Goal: Navigation & Orientation: Understand site structure

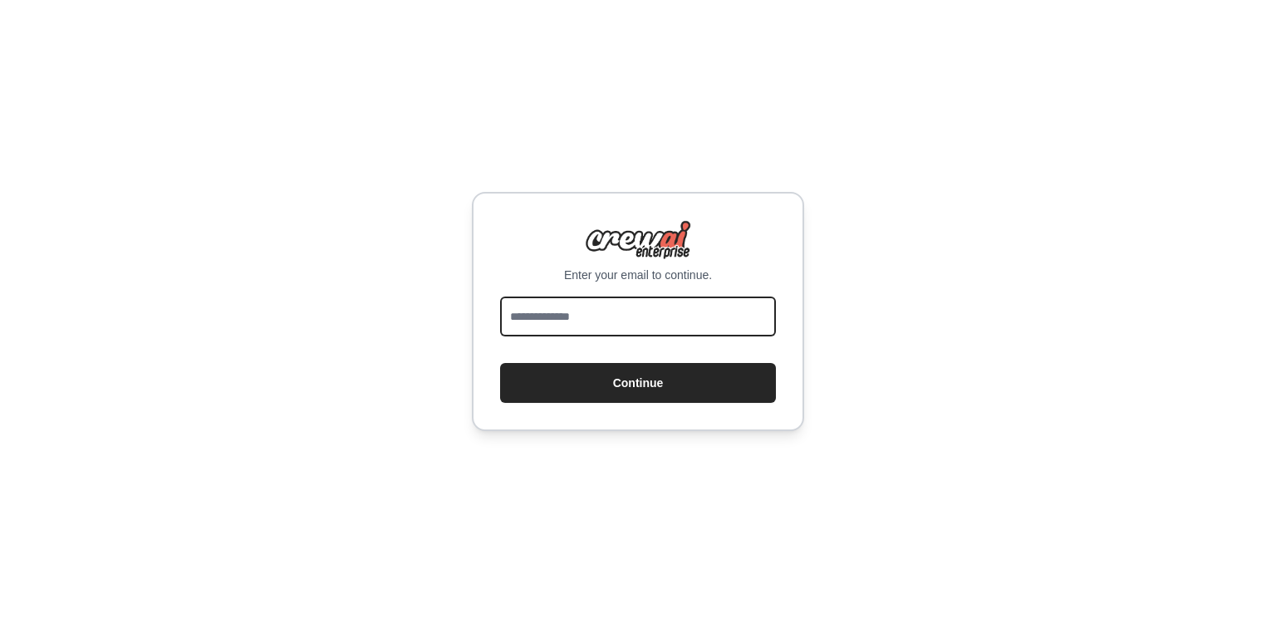
click at [666, 310] on input "email" at bounding box center [638, 317] width 276 height 40
type input "**********"
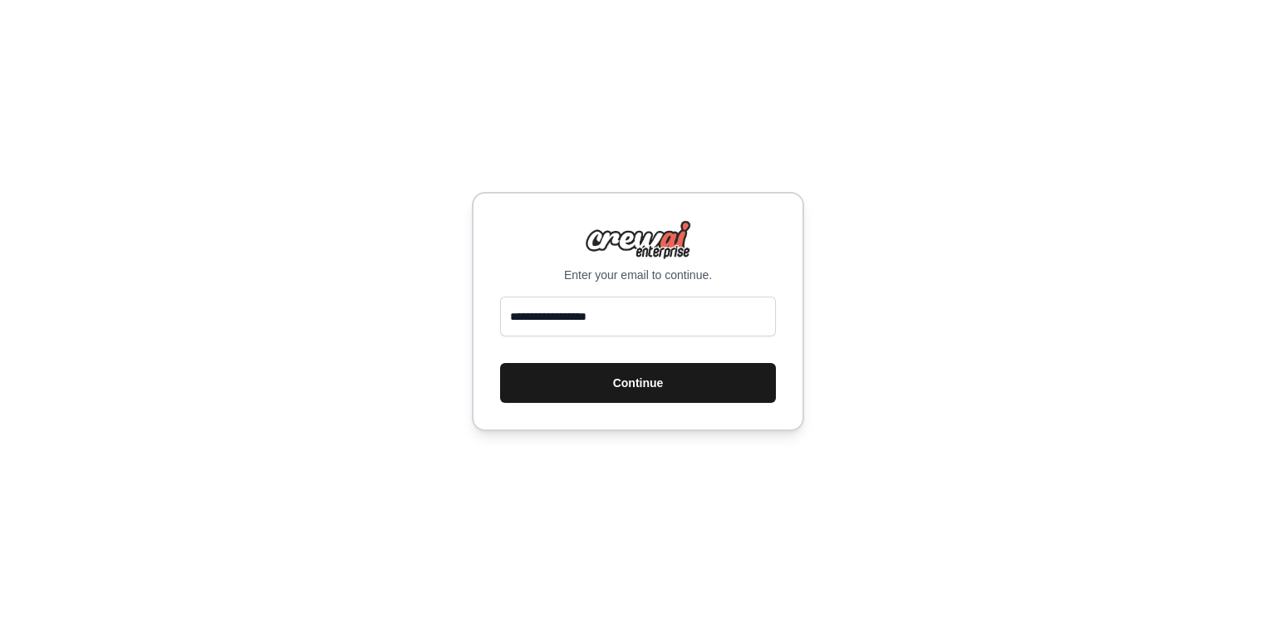
click at [670, 391] on button "Continue" at bounding box center [638, 383] width 276 height 40
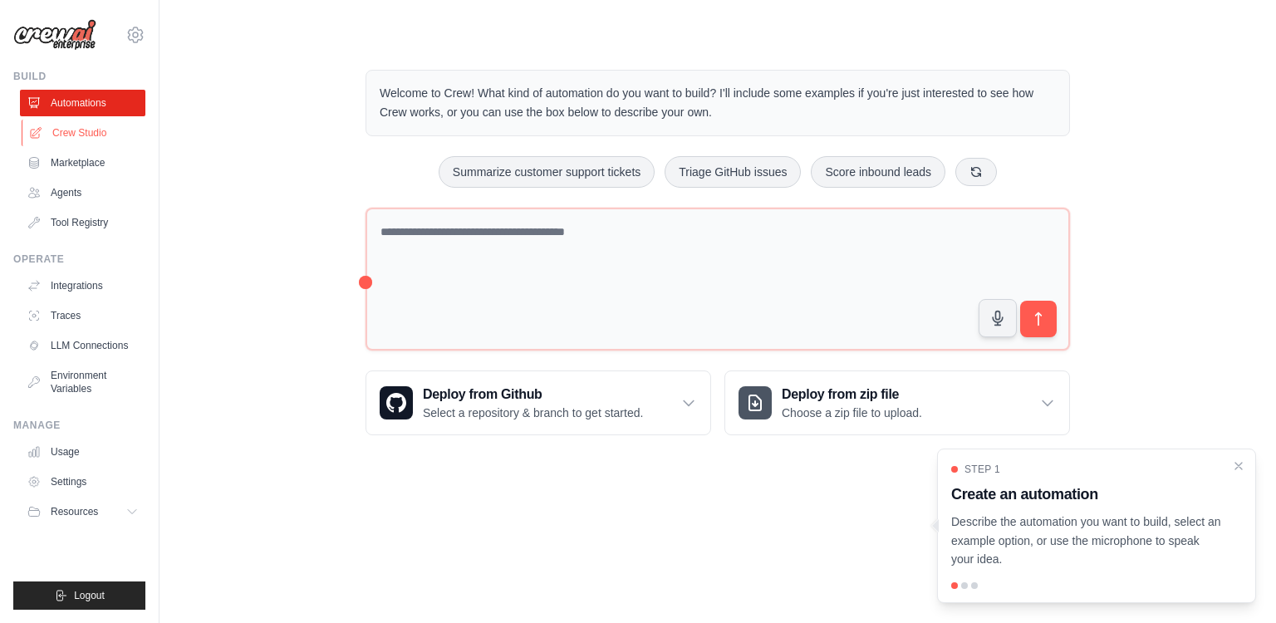
click at [84, 138] on link "Crew Studio" at bounding box center [84, 133] width 125 height 27
click at [94, 132] on link "Crew Studio" at bounding box center [84, 133] width 125 height 27
click at [87, 297] on link "Integrations" at bounding box center [84, 286] width 125 height 27
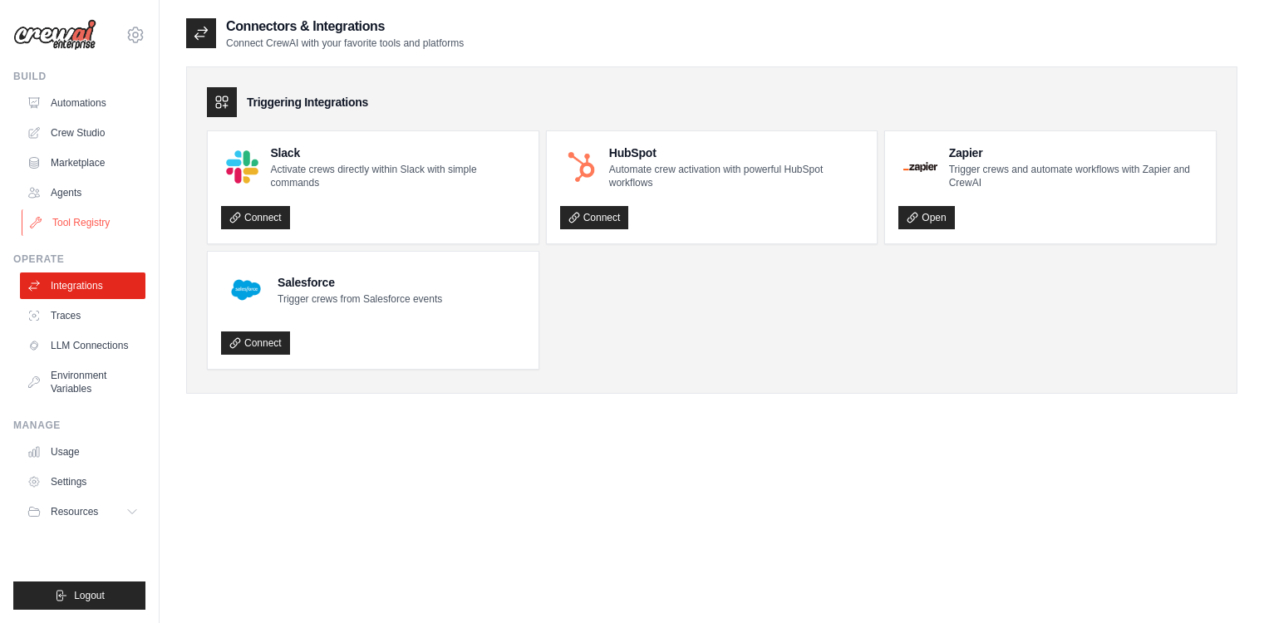
click at [99, 214] on link "Tool Registry" at bounding box center [84, 222] width 125 height 27
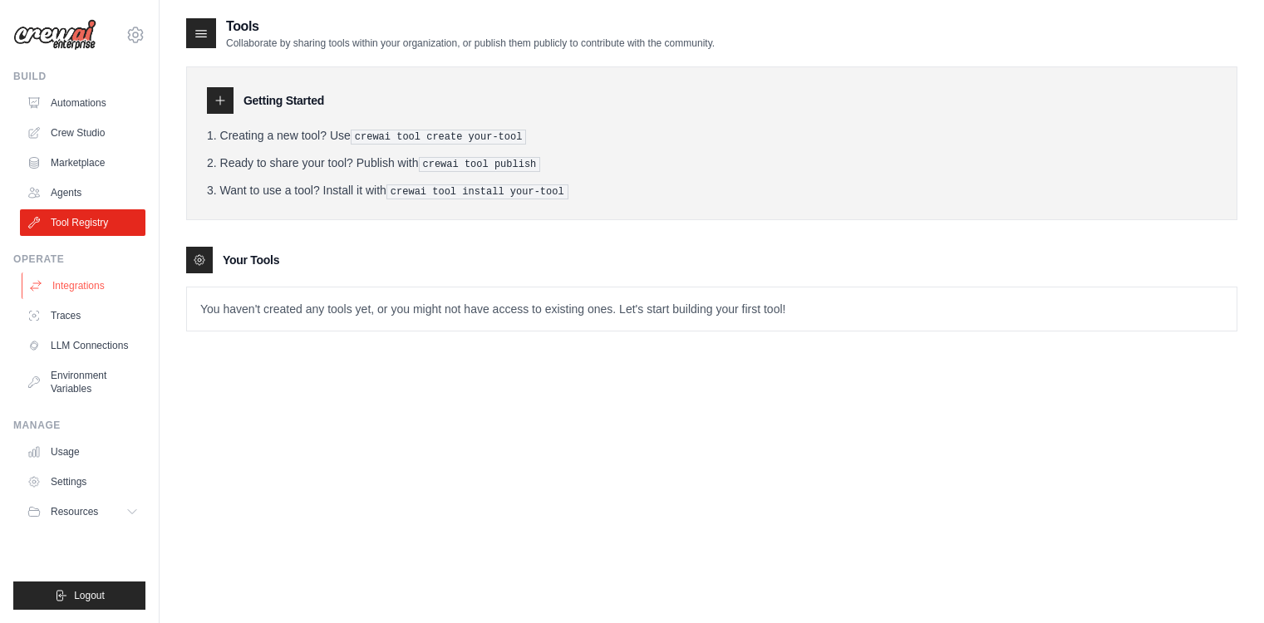
click at [99, 284] on link "Integrations" at bounding box center [84, 286] width 125 height 27
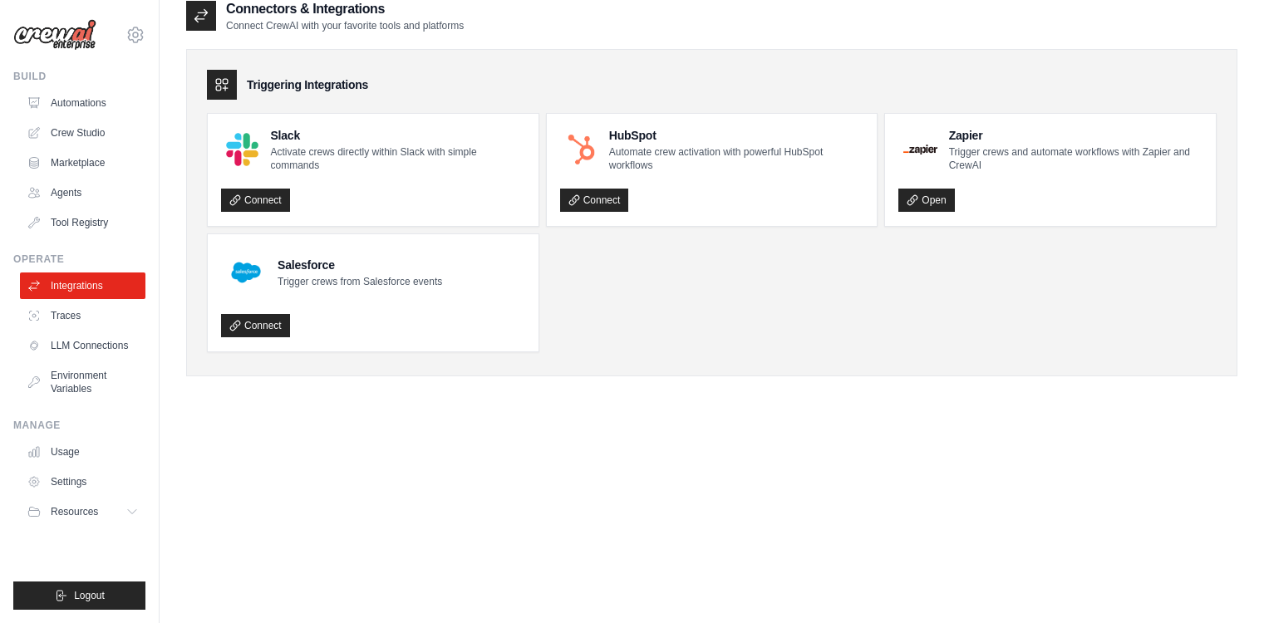
scroll to position [33, 0]
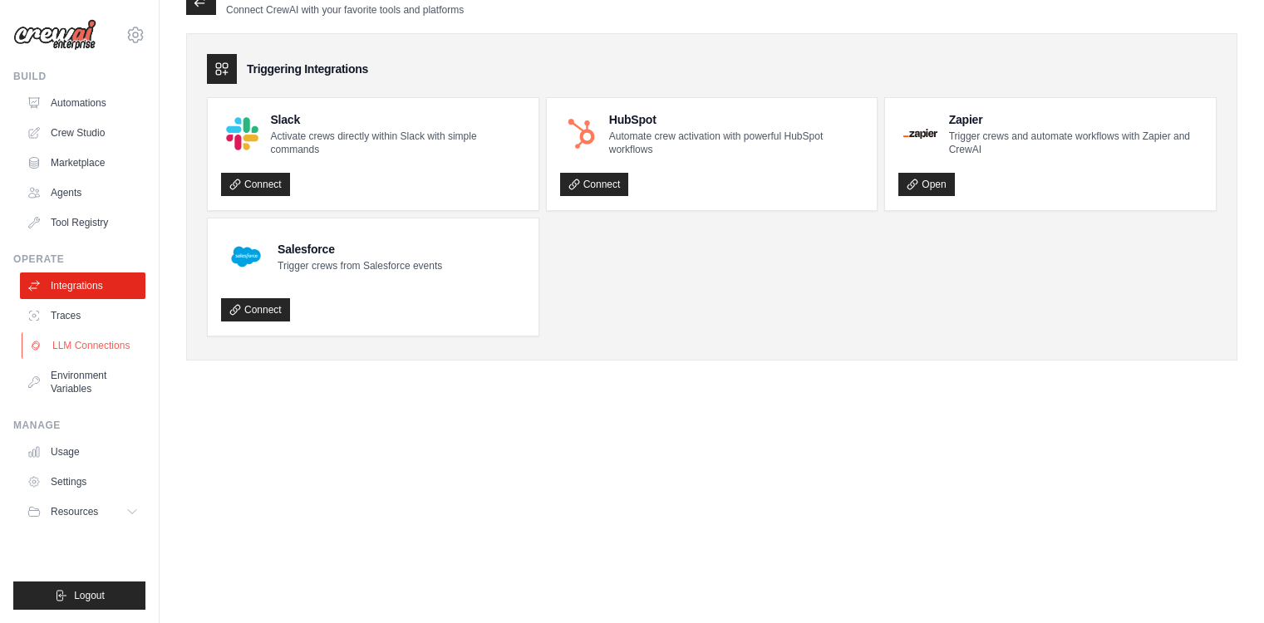
click at [88, 346] on link "LLM Connections" at bounding box center [84, 345] width 125 height 27
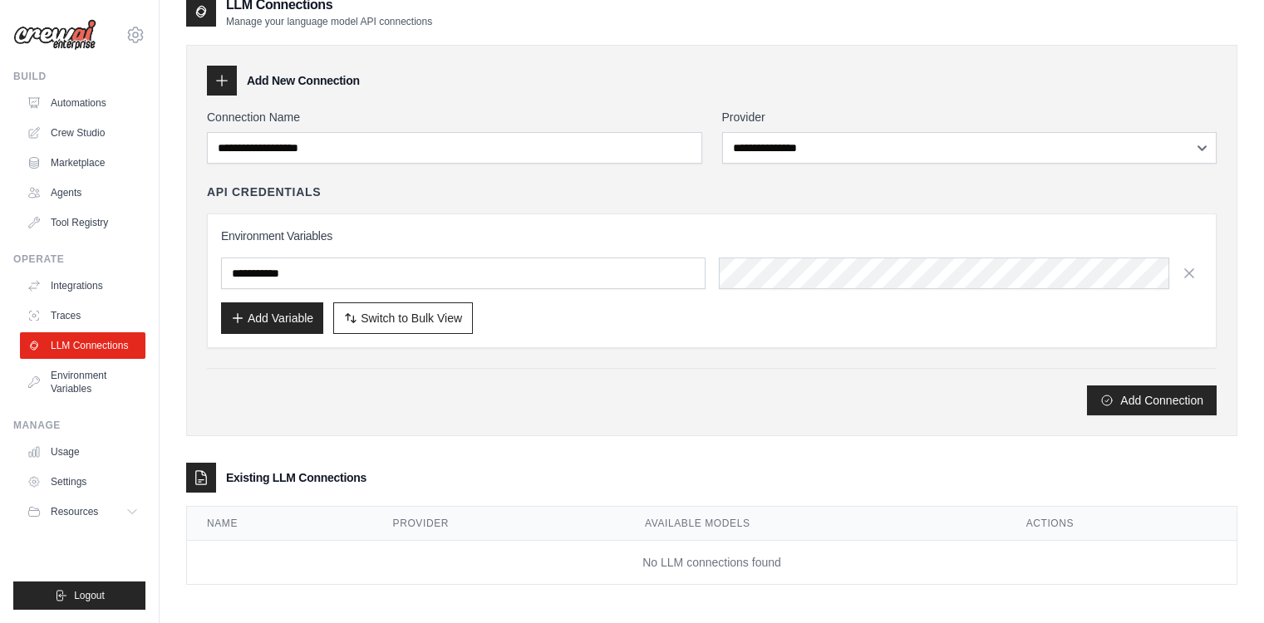
scroll to position [33, 0]
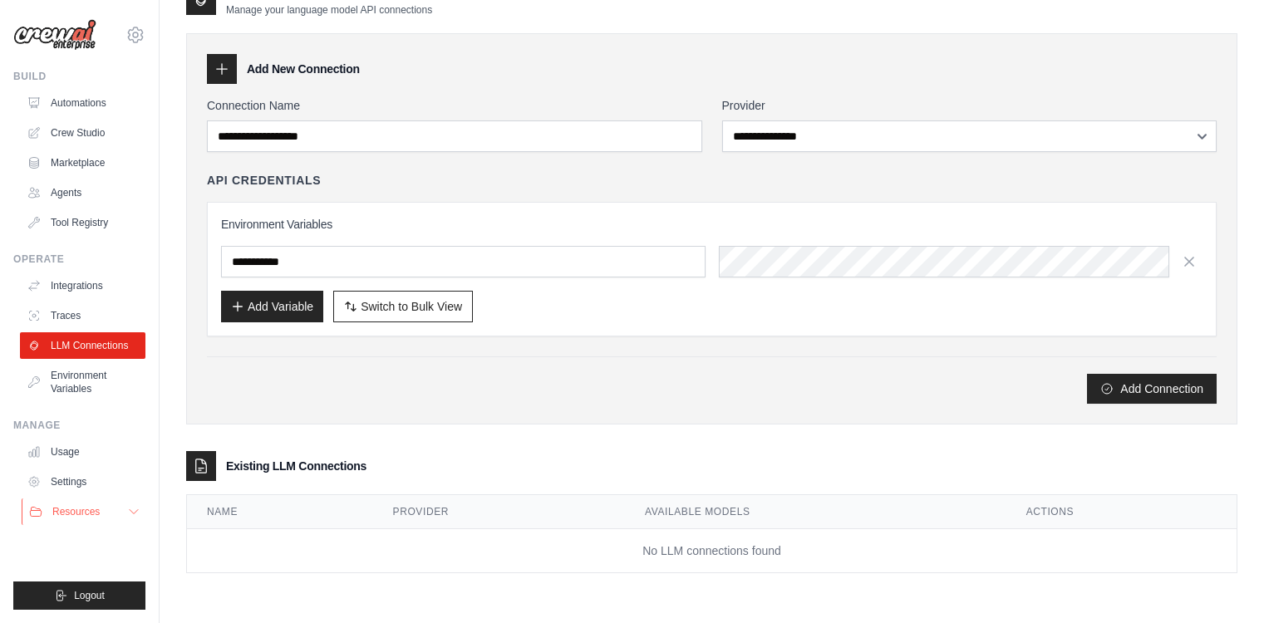
click at [89, 516] on span "Resources" at bounding box center [75, 511] width 47 height 13
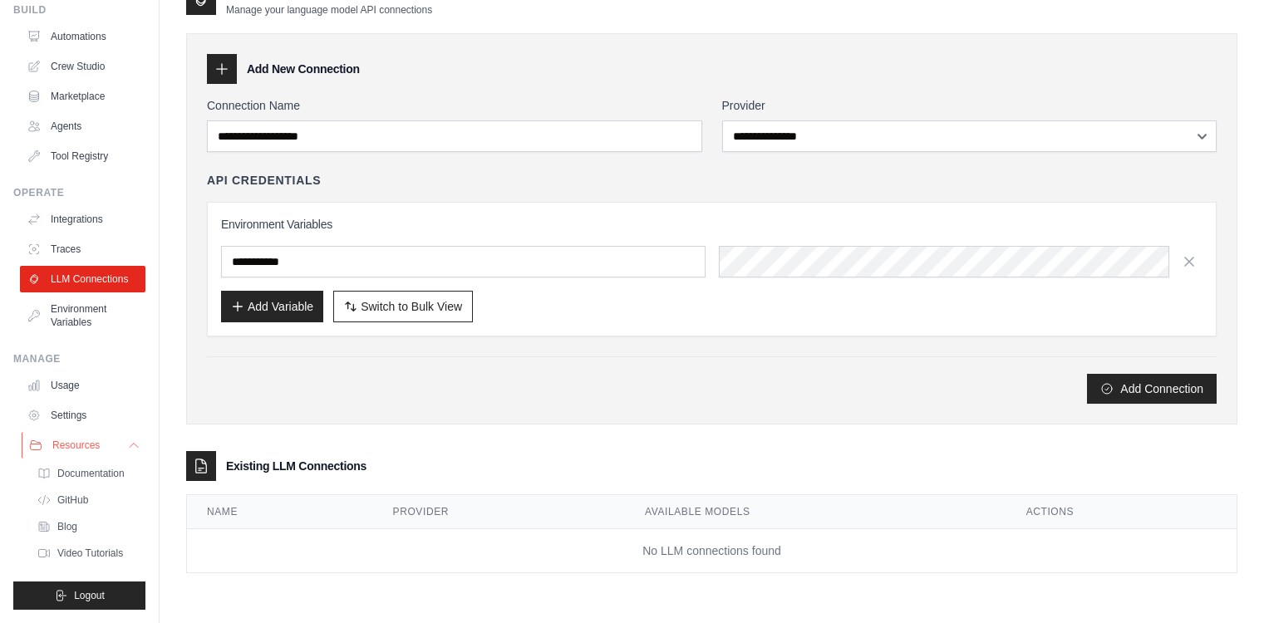
scroll to position [80, 0]
click at [100, 463] on link "Documentation" at bounding box center [89, 473] width 115 height 23
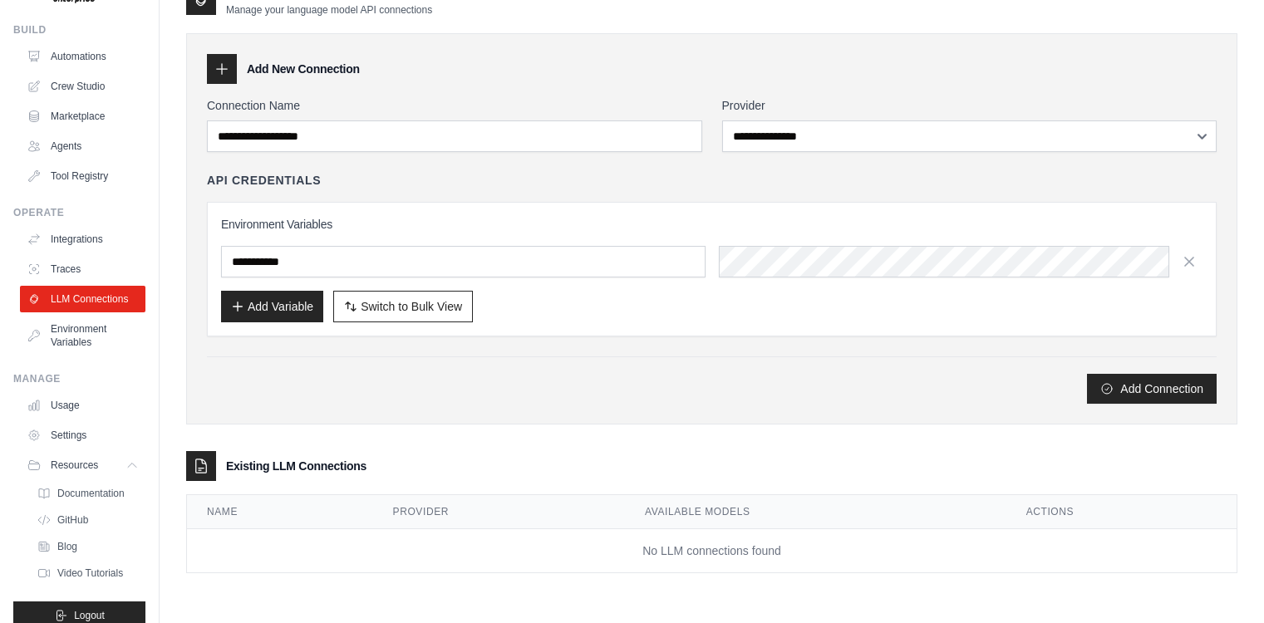
scroll to position [0, 0]
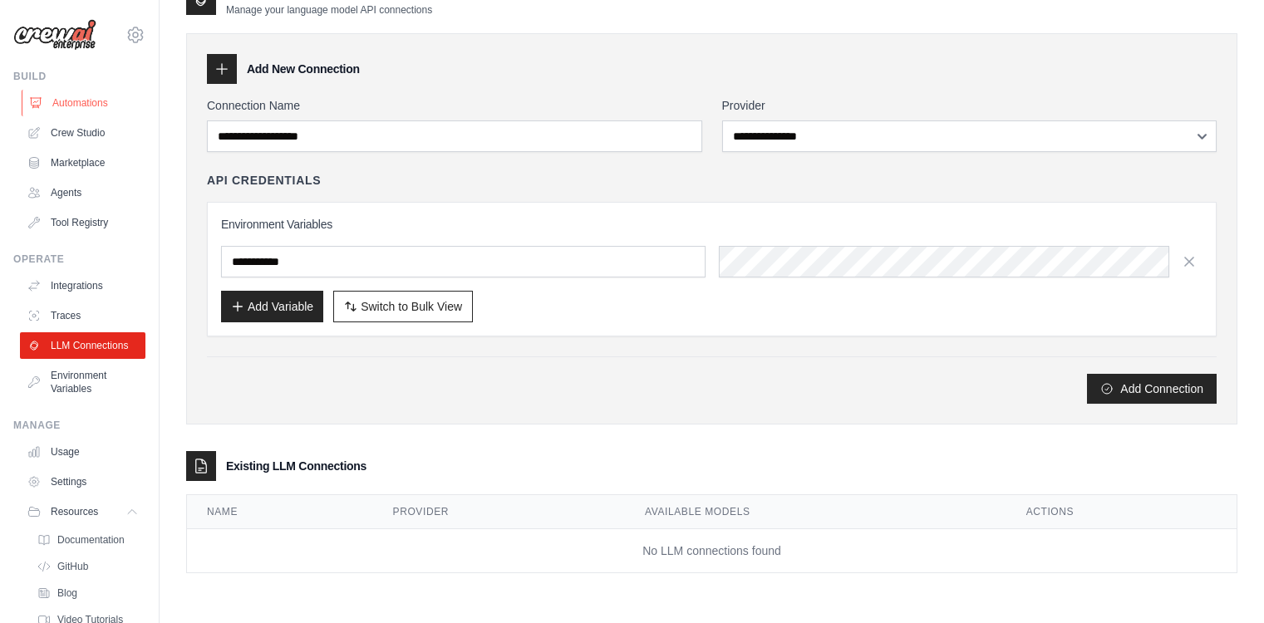
click at [107, 112] on link "Automations" at bounding box center [84, 103] width 125 height 27
